Goal: Task Accomplishment & Management: Manage account settings

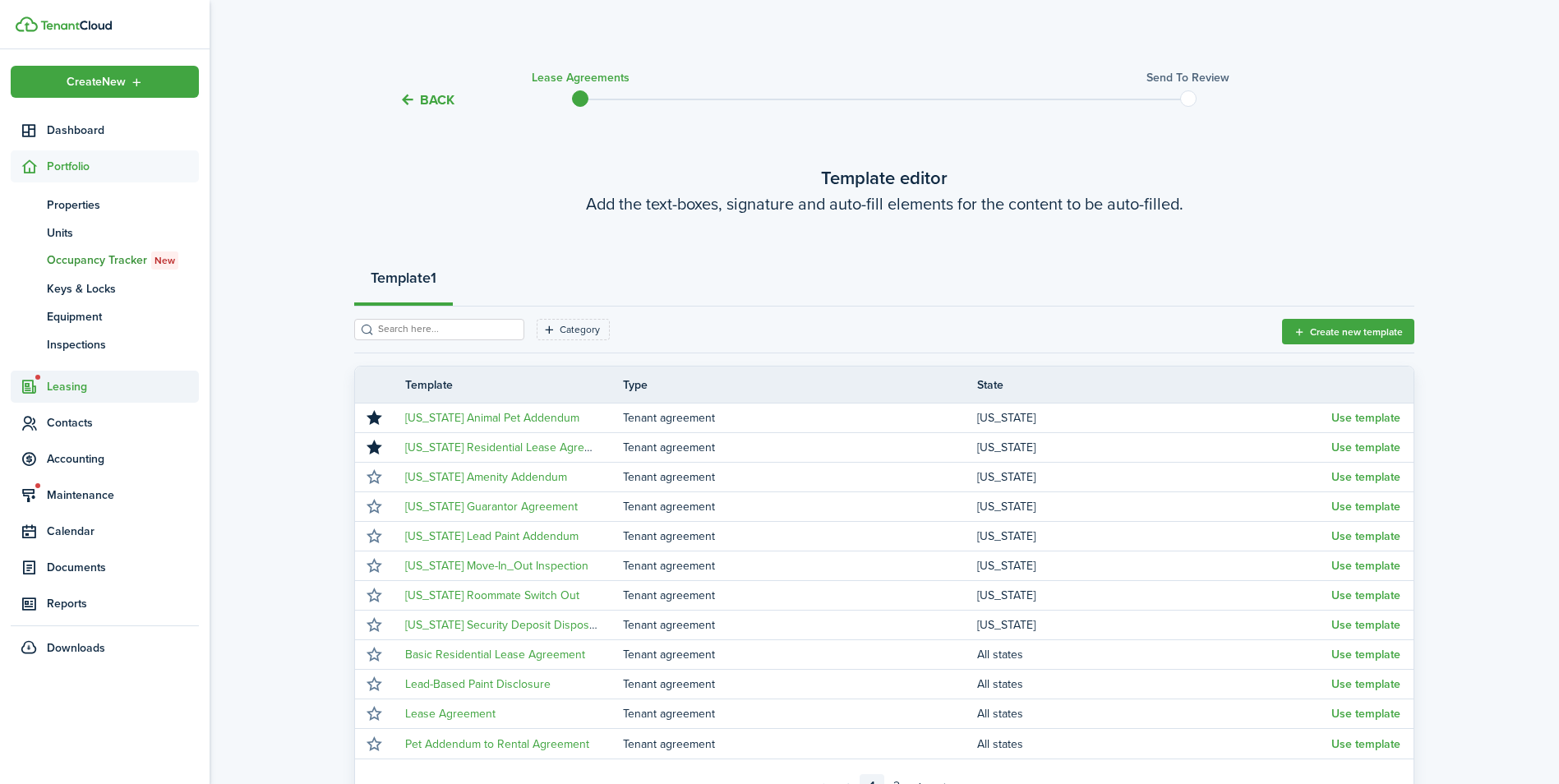
click at [51, 383] on span "Leasing" at bounding box center [122, 387] width 152 height 17
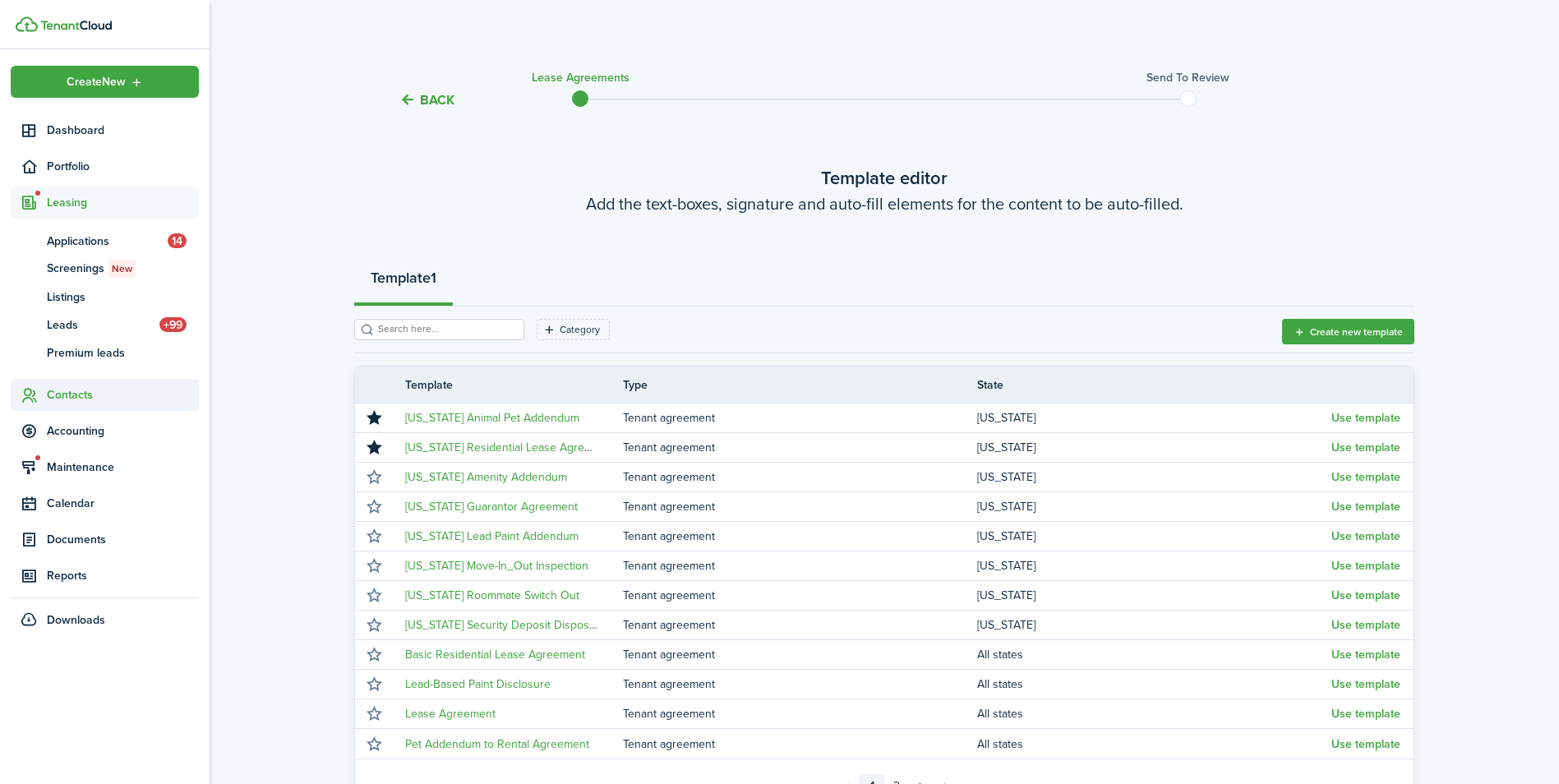
click at [74, 381] on span "Contacts" at bounding box center [104, 395] width 188 height 32
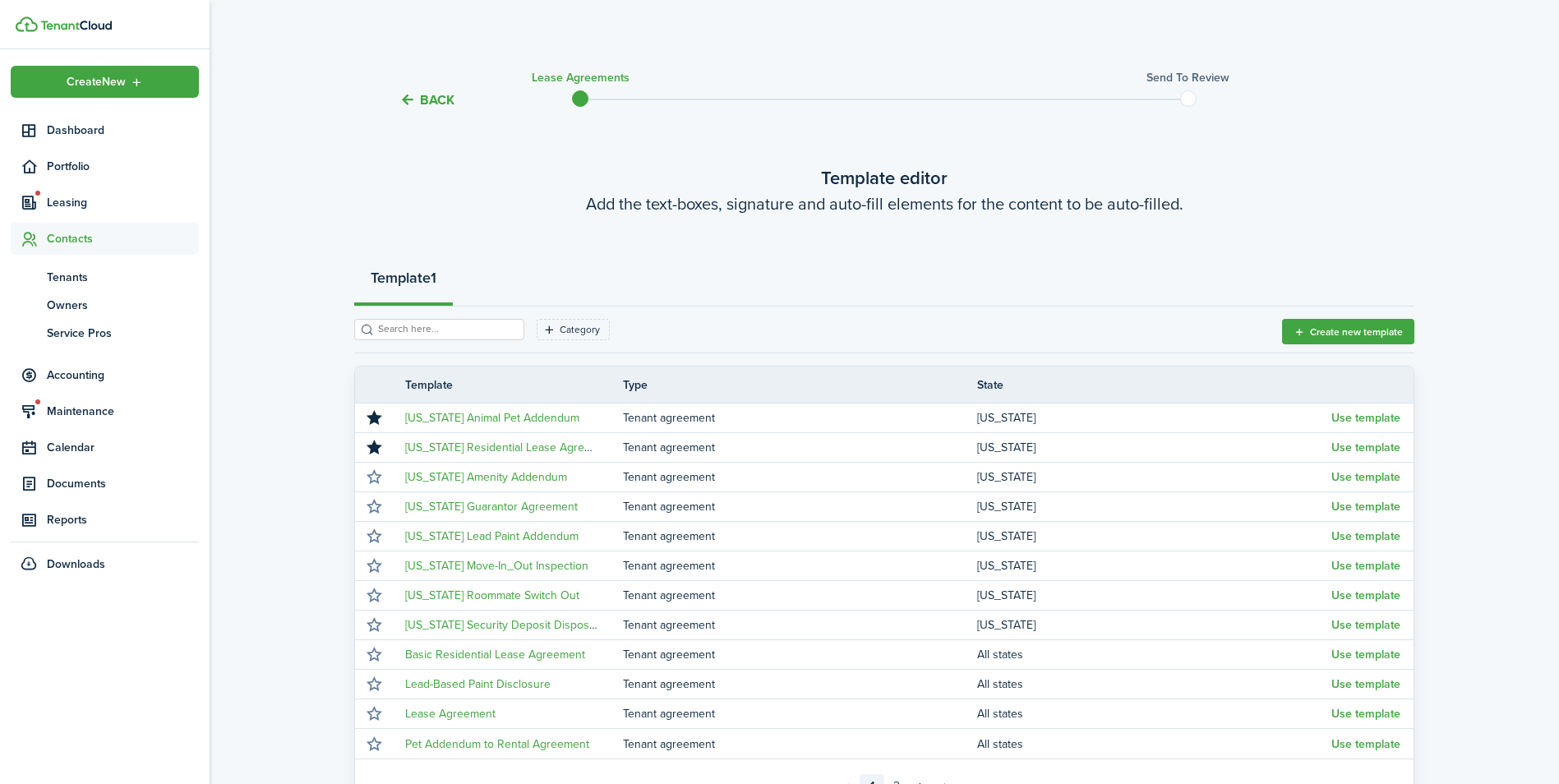
click at [78, 243] on span "Contacts" at bounding box center [122, 239] width 152 height 17
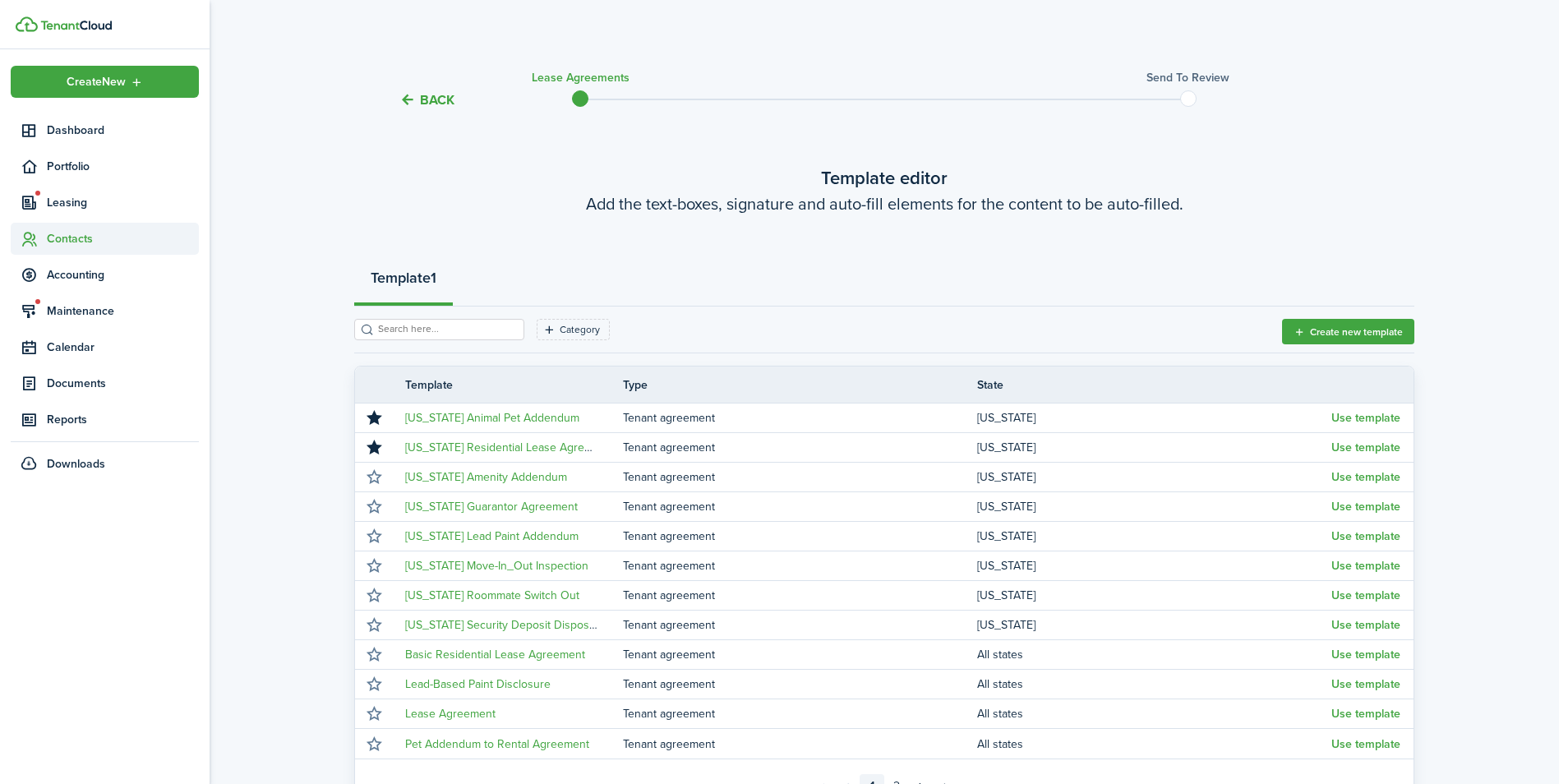
click at [78, 244] on span "Contacts" at bounding box center [122, 239] width 152 height 17
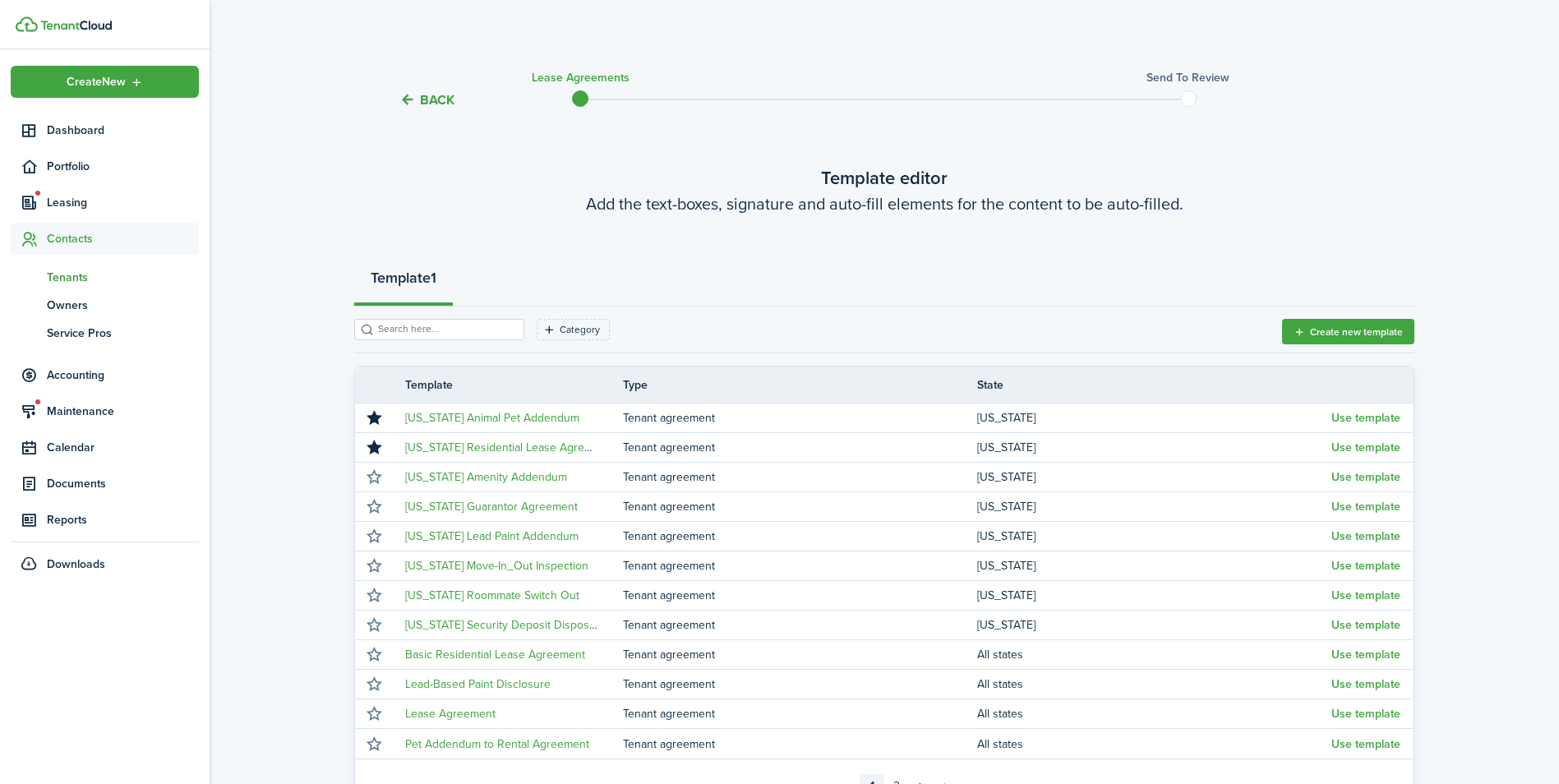
click at [59, 282] on span "Tenants" at bounding box center [122, 277] width 152 height 17
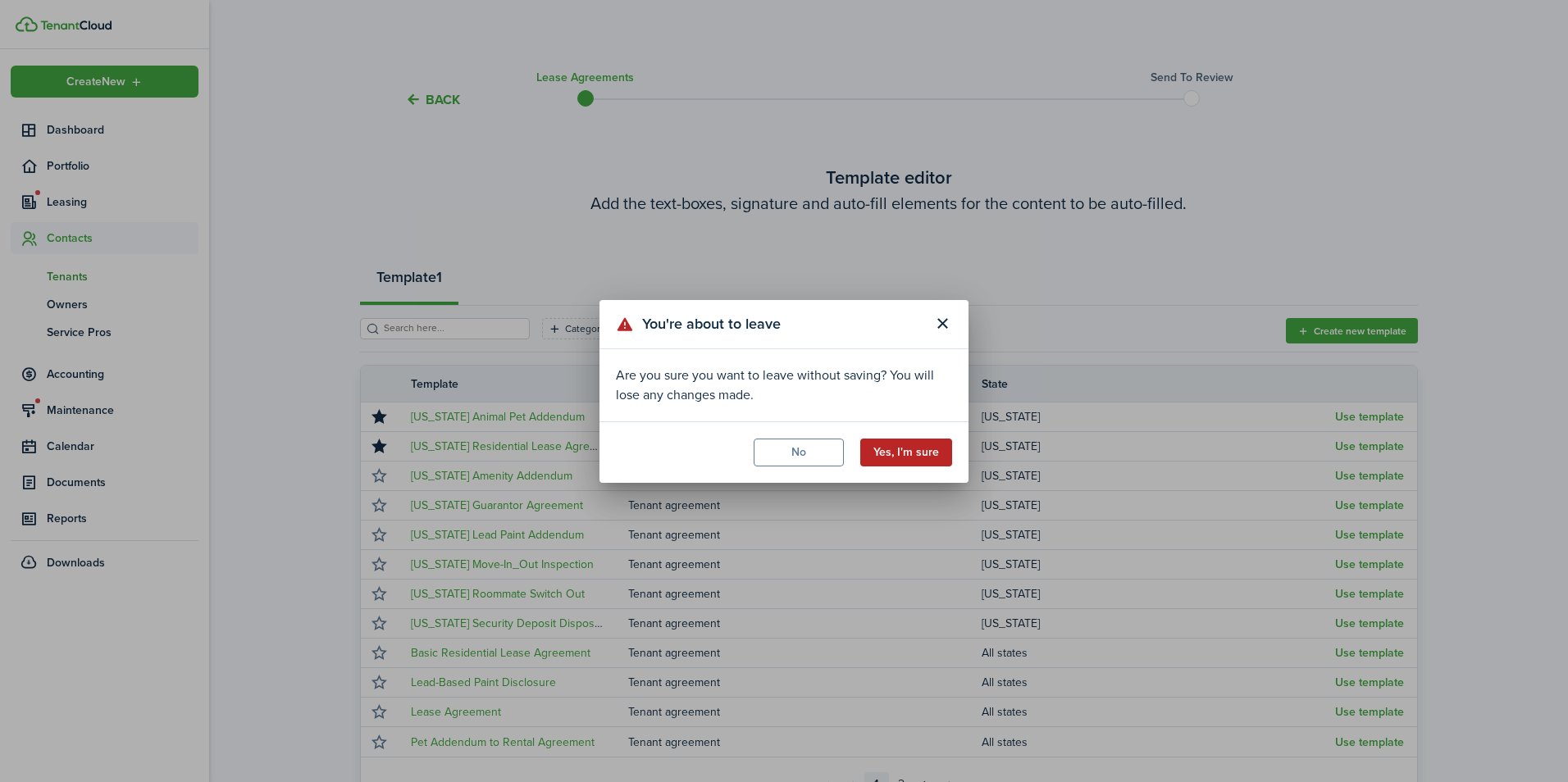
click at [903, 457] on button "Yes, I'm sure" at bounding box center [906, 452] width 92 height 27
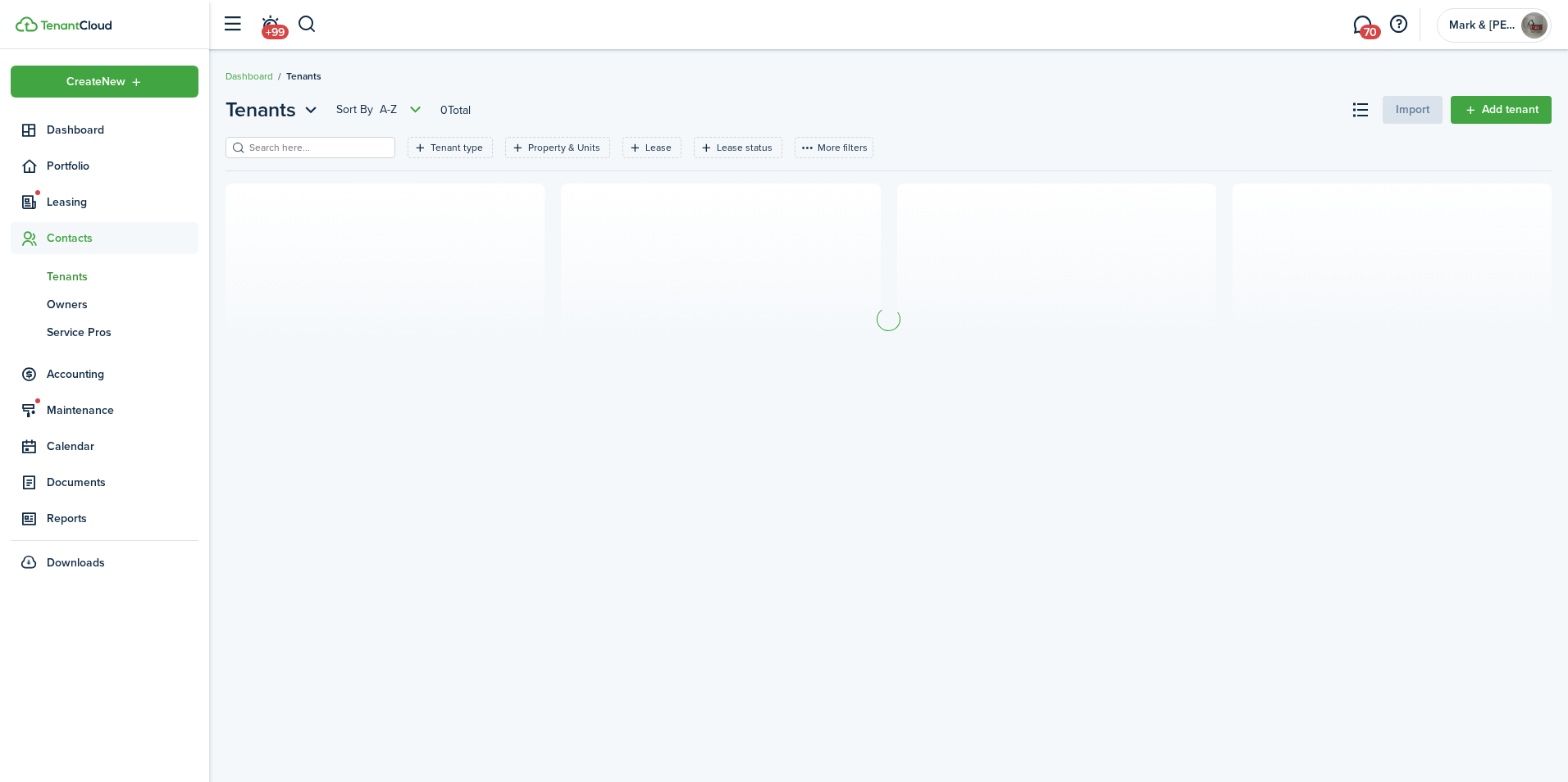
click at [306, 151] on input "search" at bounding box center [317, 148] width 144 height 15
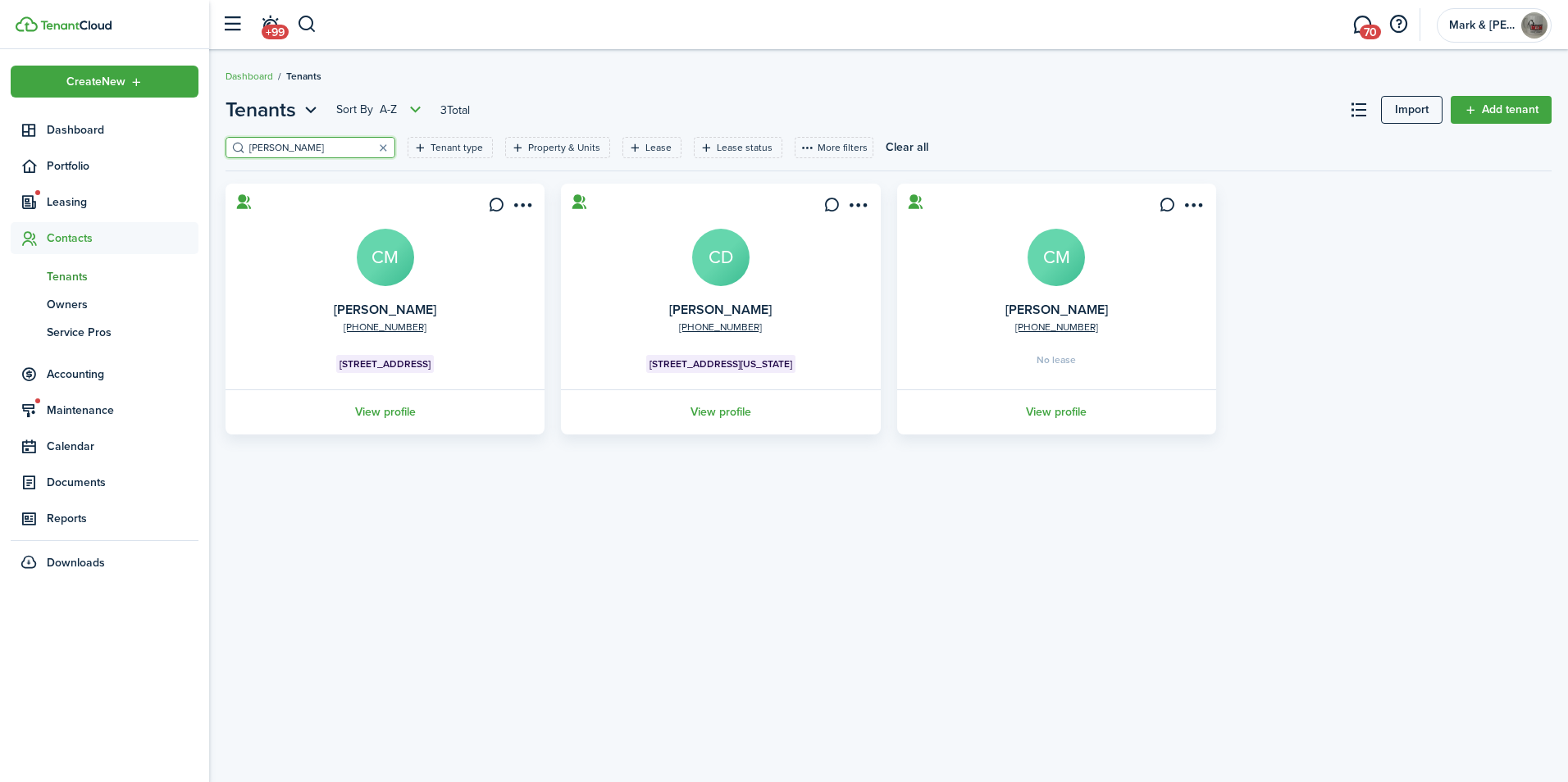
type input "[PERSON_NAME]"
click at [378, 262] on avatar-text "CM" at bounding box center [385, 257] width 58 height 58
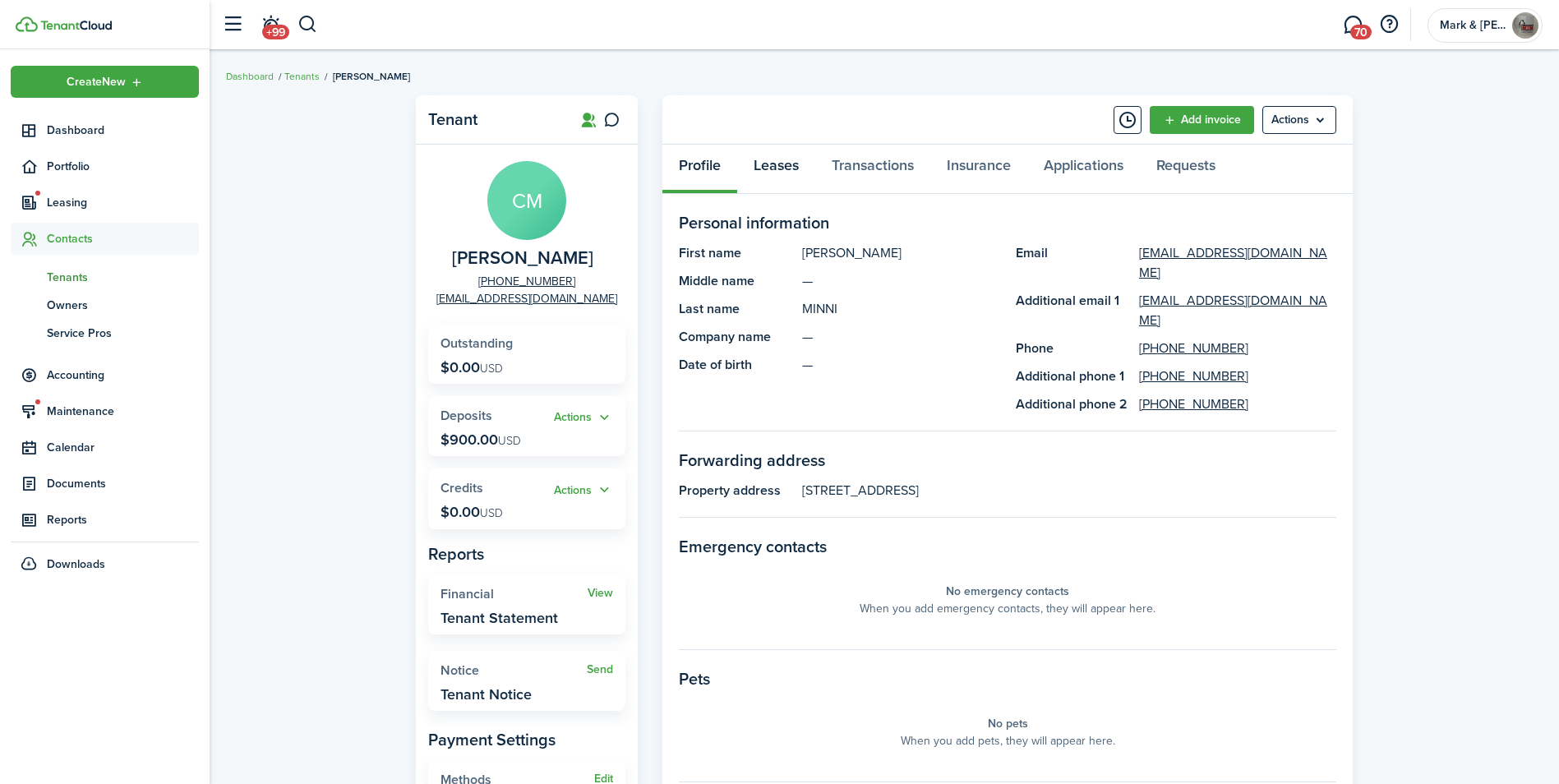
click at [792, 164] on link "Leases" at bounding box center [776, 169] width 78 height 49
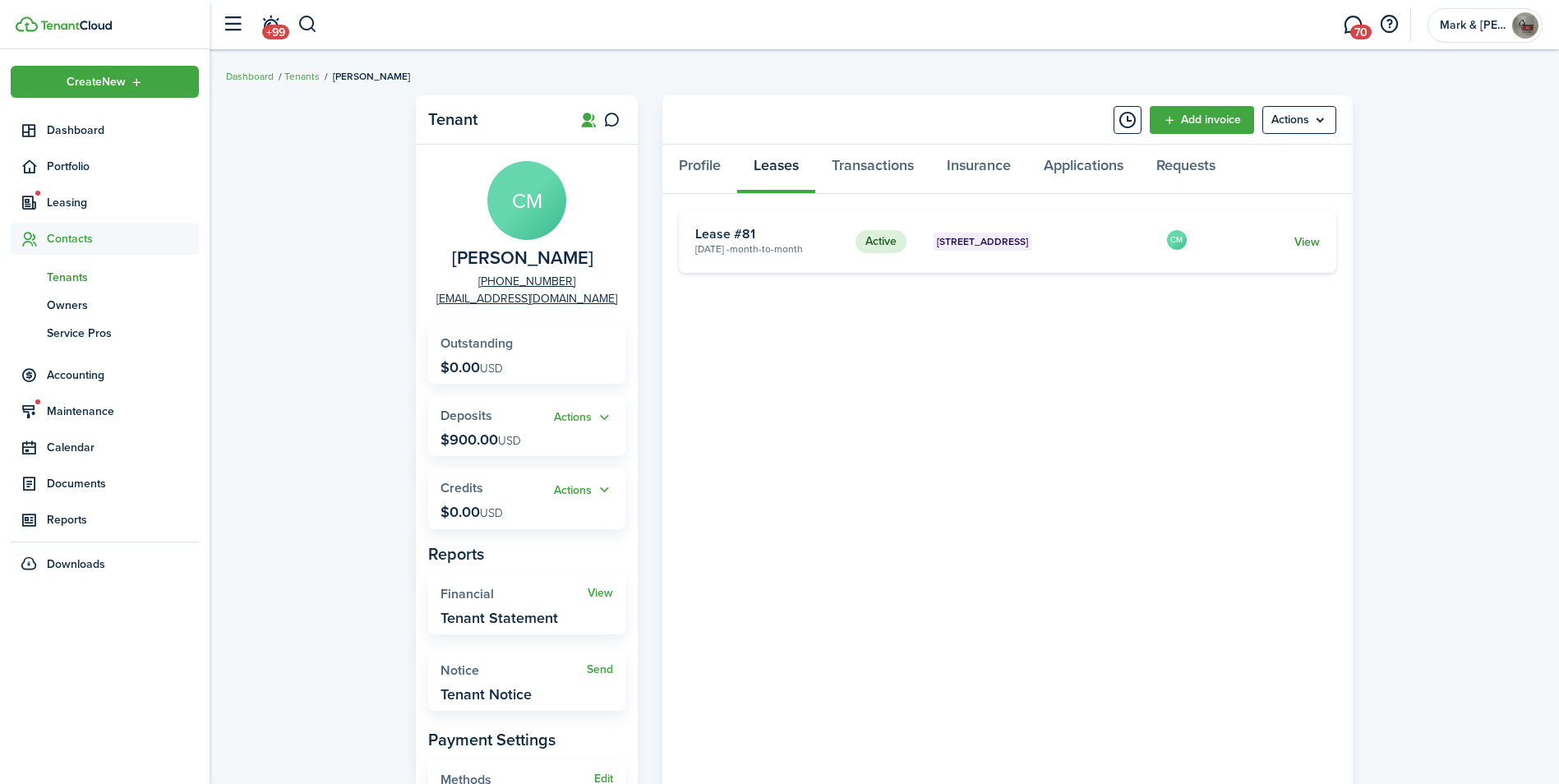
click at [1298, 240] on link "View" at bounding box center [1307, 242] width 26 height 17
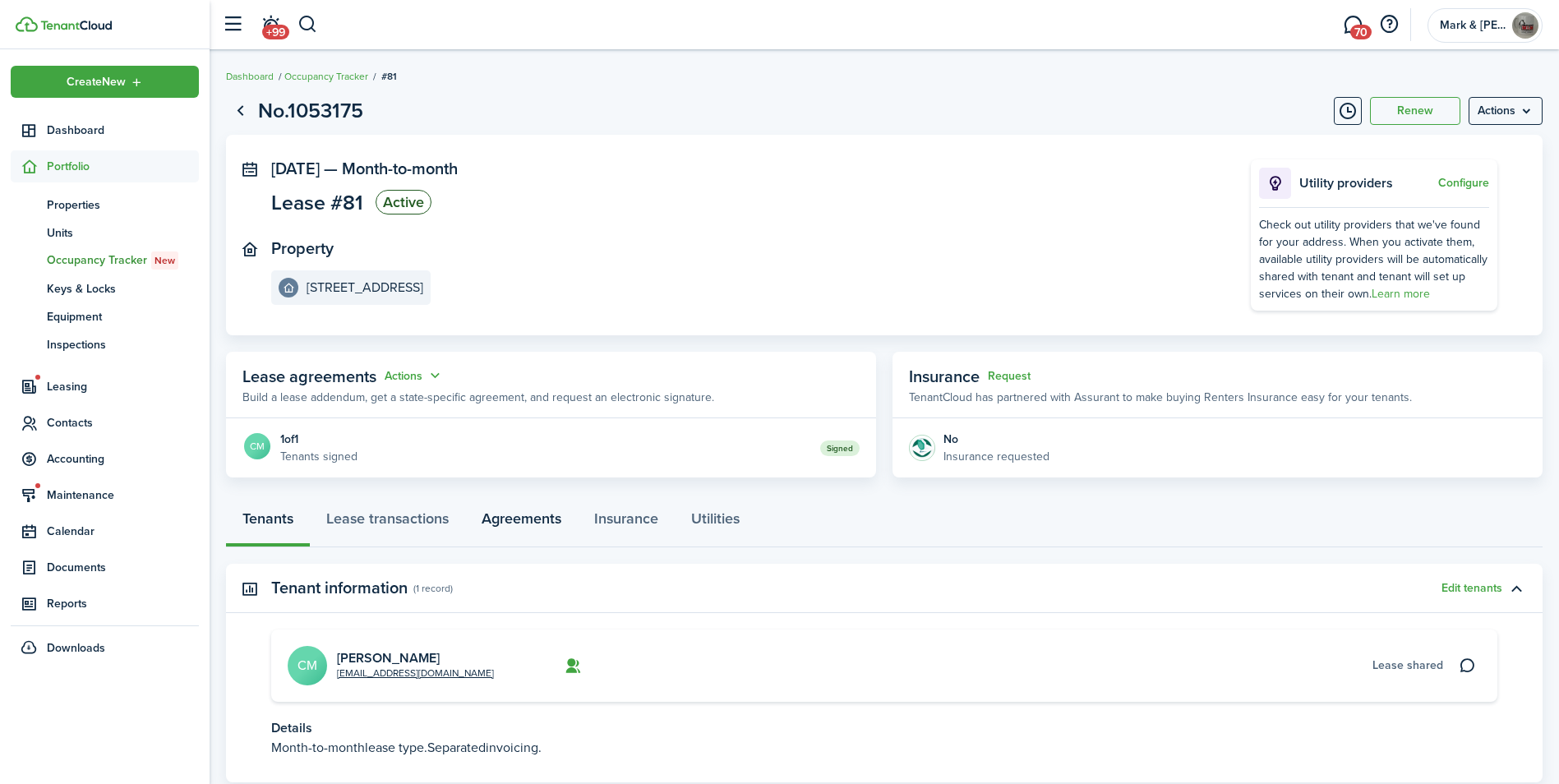
click at [527, 525] on link "Agreements" at bounding box center [521, 522] width 113 height 49
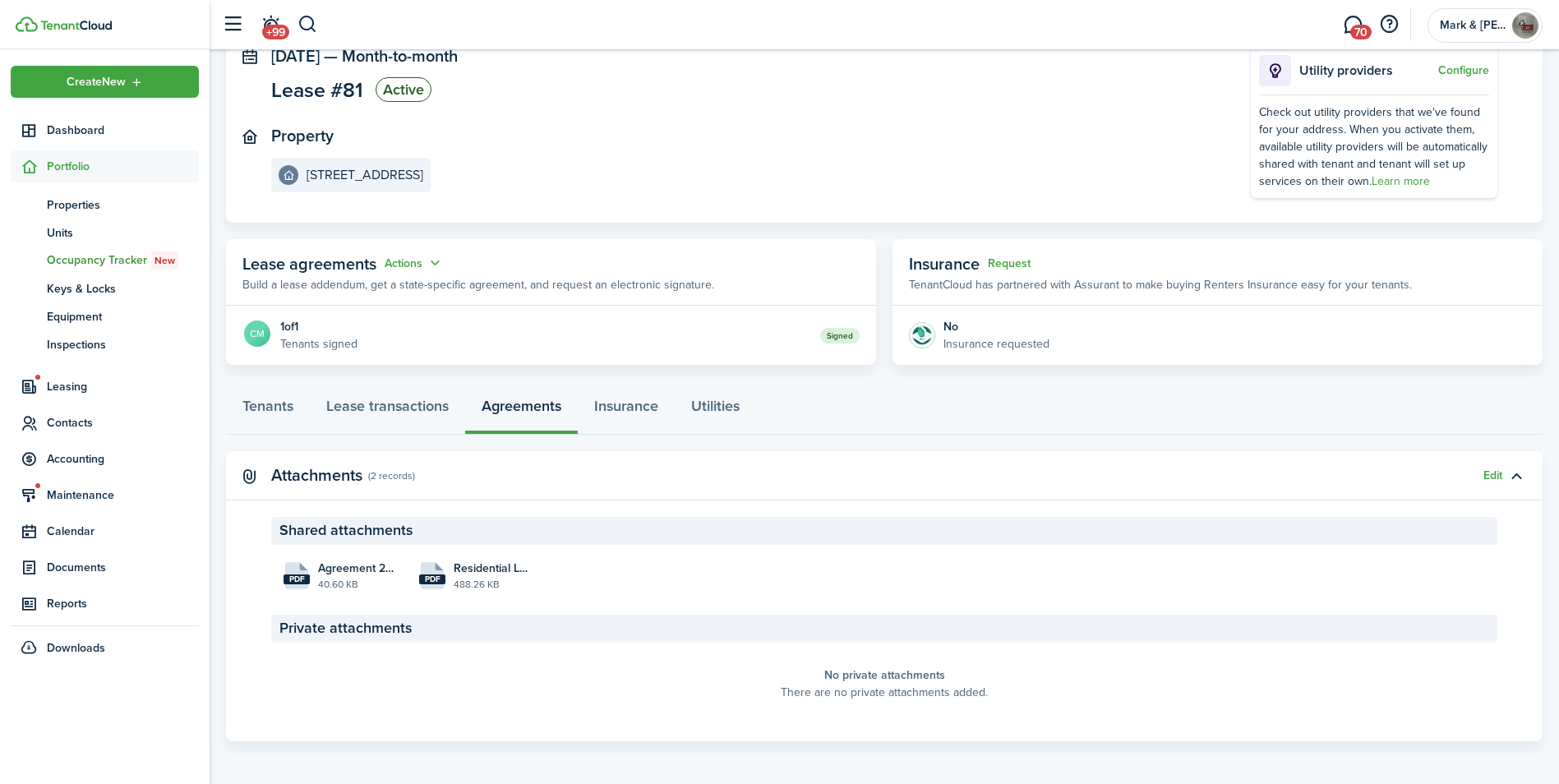
scroll to position [115, 0]
click at [465, 569] on span "Residential Lease Agreement_MINNI_2_2025-09-22 05:56:11.pdf" at bounding box center [492, 566] width 77 height 17
click at [347, 561] on span "Agreement 2_MINNI_2_2025-09-22 05:56:10.pdf" at bounding box center [356, 566] width 77 height 17
click at [497, 566] on span "Residential Lease Agreement_MINNI_2_2025-09-22 05:56:11.pdf" at bounding box center [492, 566] width 77 height 17
